Goal: Information Seeking & Learning: Check status

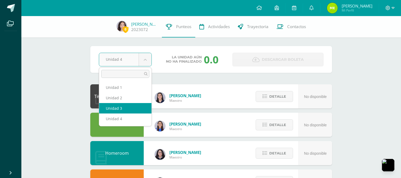
select select "Unidad 3"
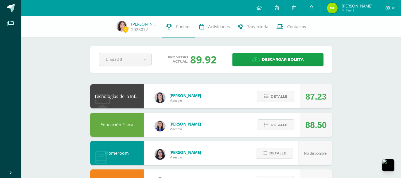
scroll to position [79, 0]
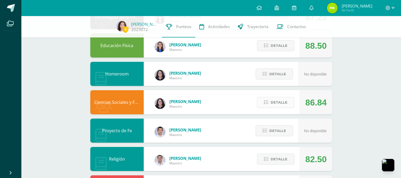
click at [268, 100] on icon at bounding box center [266, 102] width 5 height 5
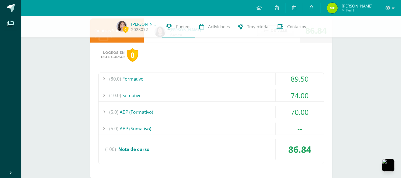
scroll to position [158, 0]
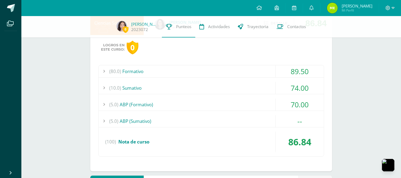
click at [240, 113] on div "(80.0) Formativo 89.50 Collage: Geografía del mundo 86.00" at bounding box center [211, 110] width 226 height 91
click at [238, 118] on div "(5.0) ABP (Sumativo)" at bounding box center [211, 121] width 225 height 12
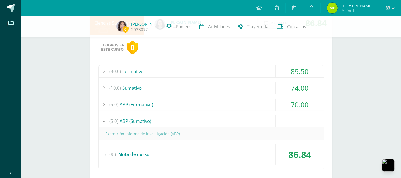
click at [238, 118] on div "(5.0) ABP (Sumativo)" at bounding box center [211, 121] width 225 height 12
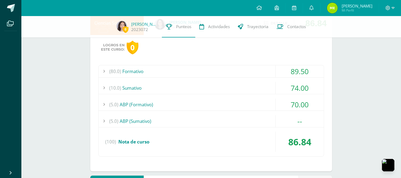
click at [243, 98] on div "(5.0) ABP (Formativo)" at bounding box center [211, 104] width 225 height 12
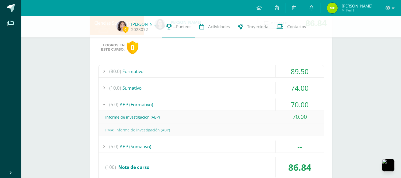
click at [243, 98] on div "(5.0) ABP (Formativo)" at bounding box center [211, 104] width 225 height 12
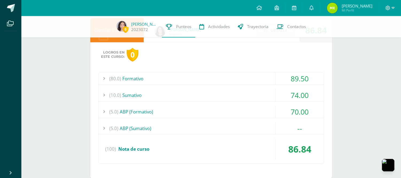
scroll to position [79, 0]
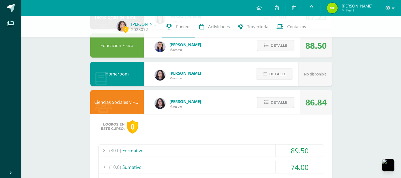
click at [281, 101] on span "Detalle" at bounding box center [279, 102] width 17 height 10
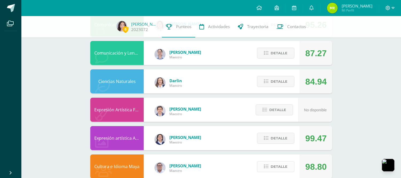
scroll to position [258, 0]
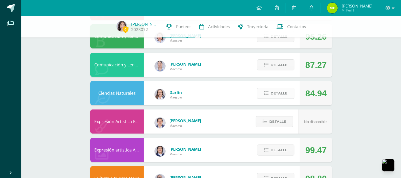
click at [276, 95] on span "Detalle" at bounding box center [279, 93] width 17 height 10
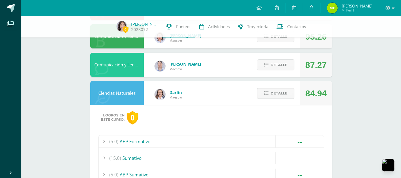
scroll to position [338, 0]
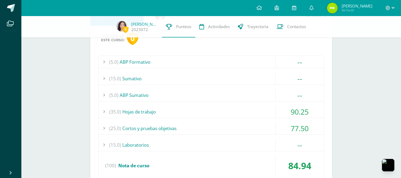
click at [194, 85] on div "(5.0) ABP Formativo -- Sin actividades (15.0) [GEOGRAPHIC_DATA] --" at bounding box center [211, 118] width 226 height 125
click at [194, 81] on div "(15.0) [GEOGRAPHIC_DATA]" at bounding box center [211, 78] width 225 height 12
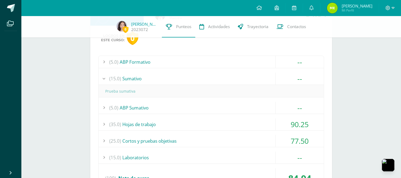
click at [194, 81] on div "(15.0) [GEOGRAPHIC_DATA]" at bounding box center [211, 78] width 225 height 12
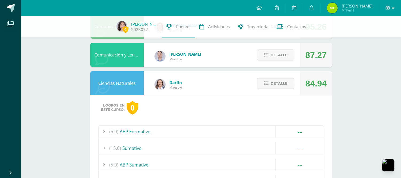
scroll to position [258, 0]
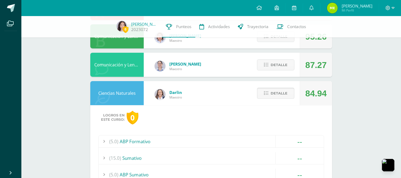
click at [267, 97] on button "Detalle" at bounding box center [275, 93] width 37 height 11
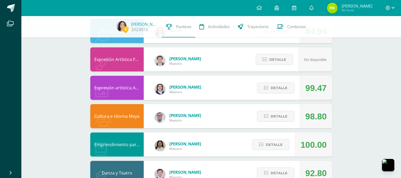
scroll to position [338, 0]
